Goal: Navigation & Orientation: Find specific page/section

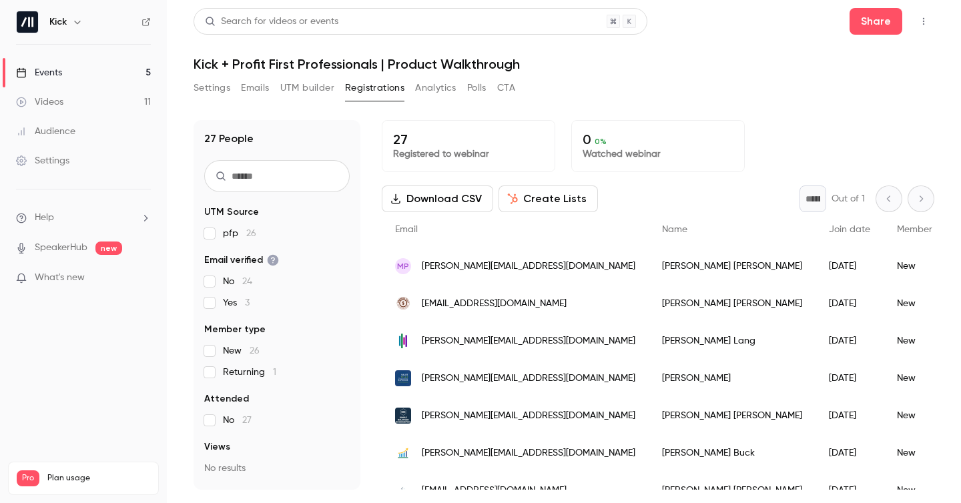
click at [77, 71] on link "Events 5" at bounding box center [83, 72] width 167 height 29
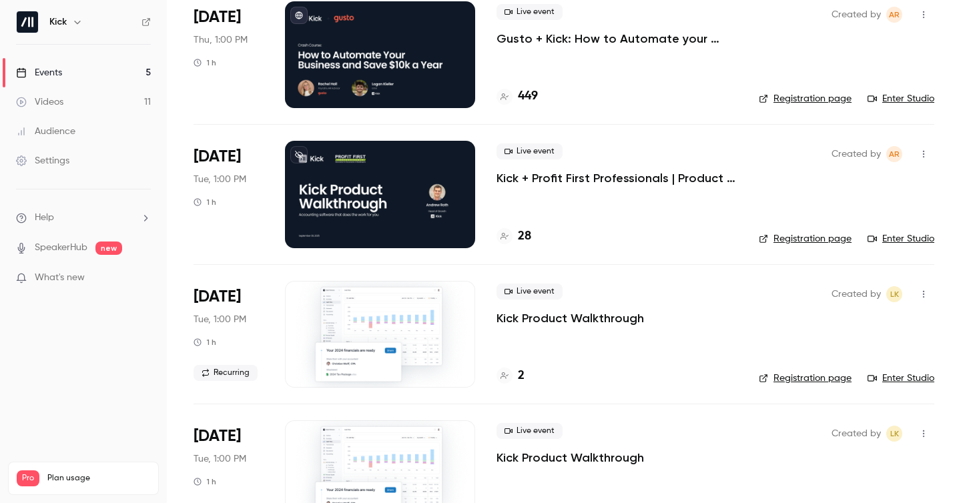
scroll to position [117, 0]
